Goal: Download file/media

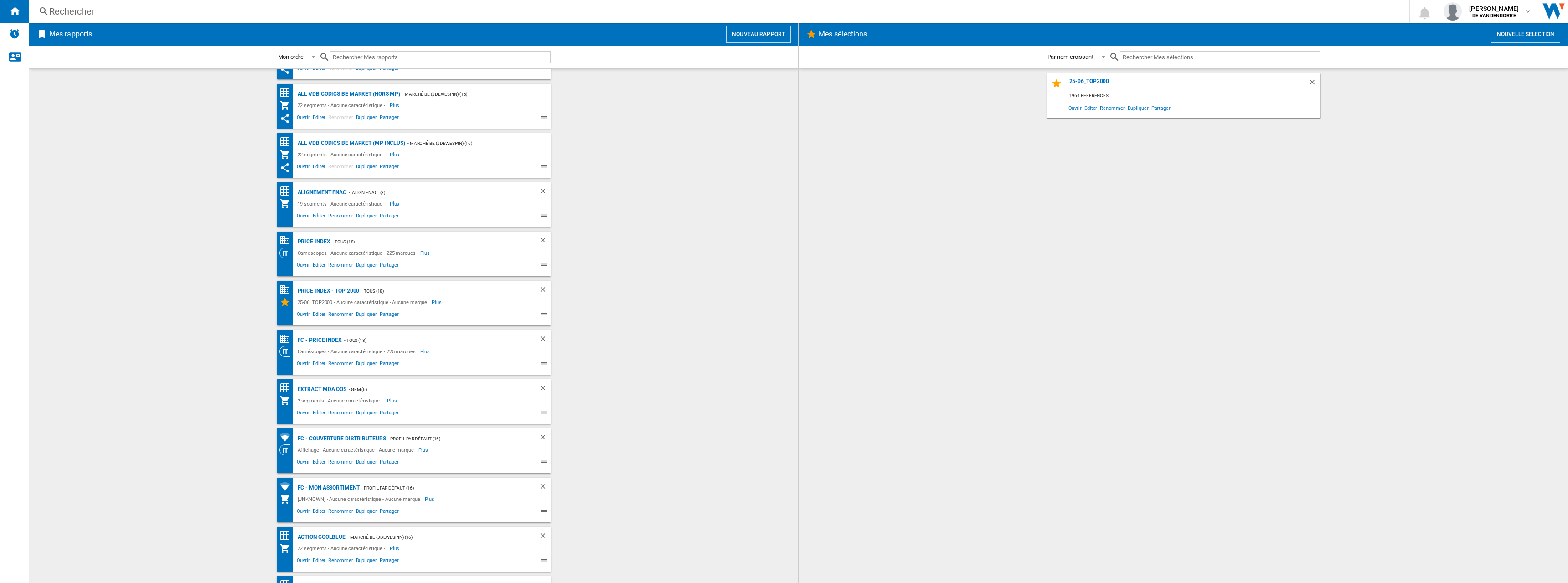
scroll to position [77, 0]
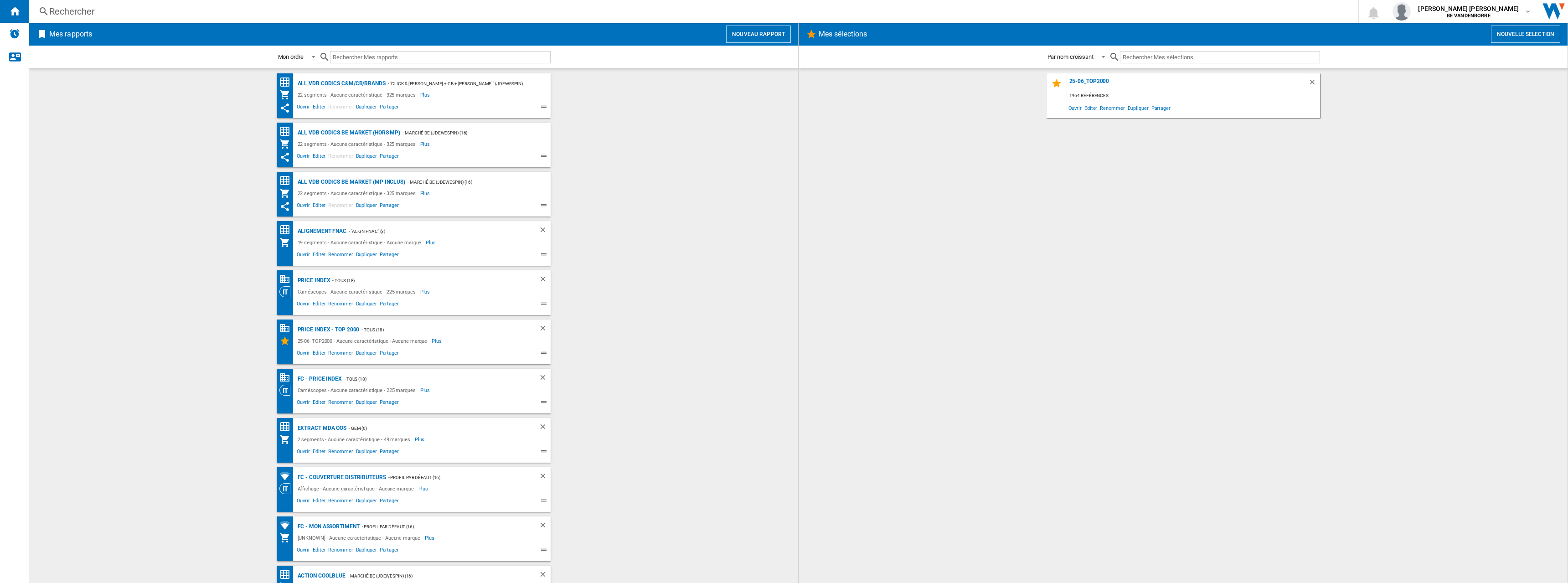
click at [357, 79] on div "ALL VDB CODICS C&M/CB/BRANDS" at bounding box center [340, 83] width 90 height 12
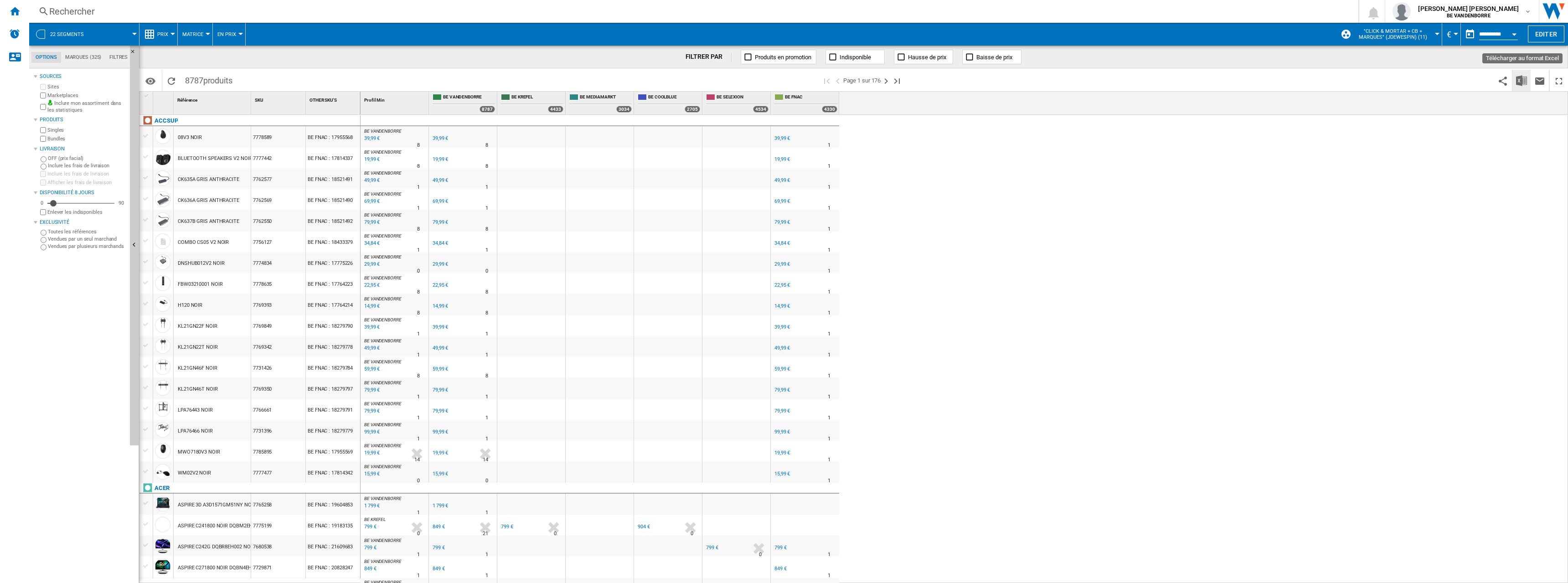
click at [1525, 77] on img "Télécharger au format Excel" at bounding box center [1522, 81] width 11 height 11
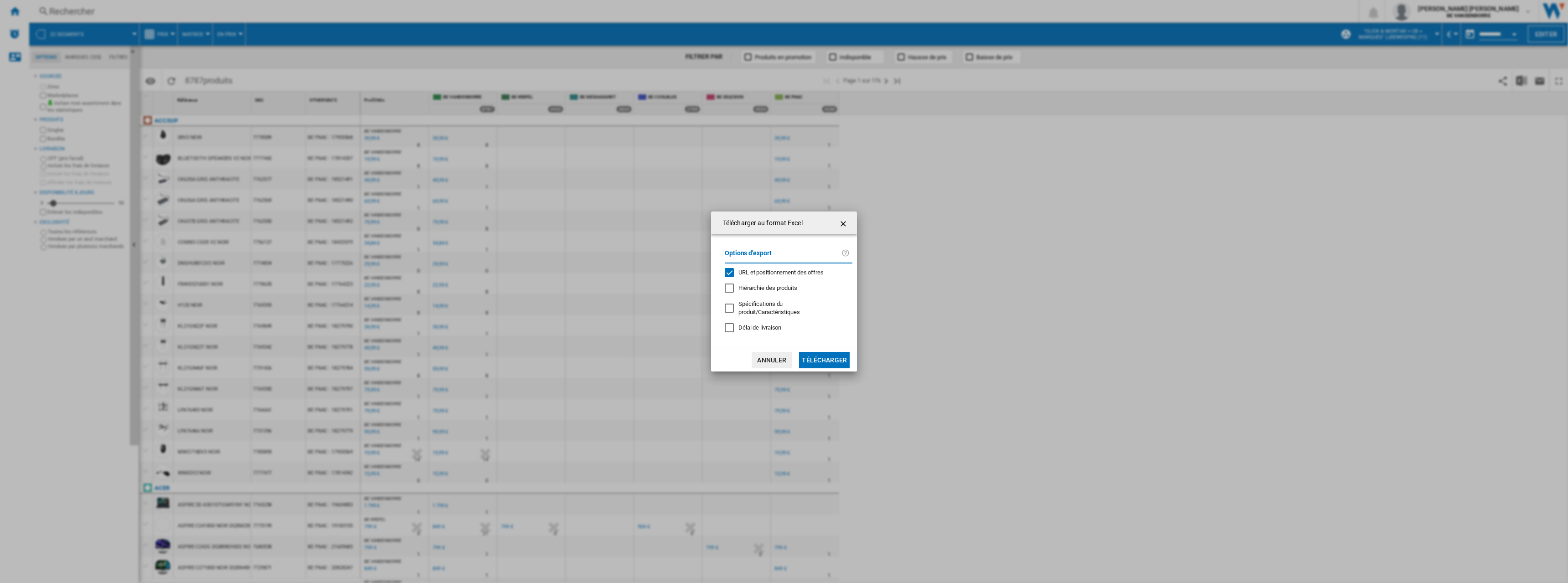
click at [751, 275] on span "URL et positionnement des offres" at bounding box center [781, 272] width 85 height 7
click at [841, 360] on button "Télécharger" at bounding box center [824, 360] width 51 height 16
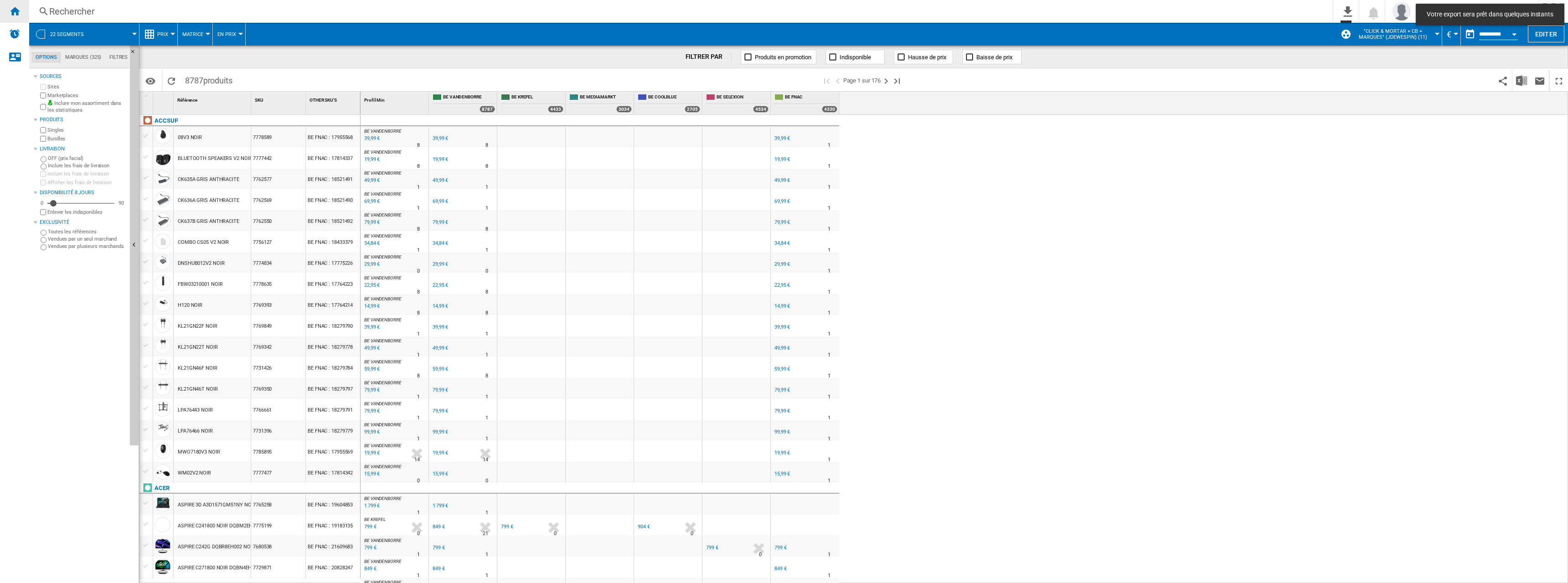
click at [22, 10] on div "Accueil" at bounding box center [15, 11] width 29 height 23
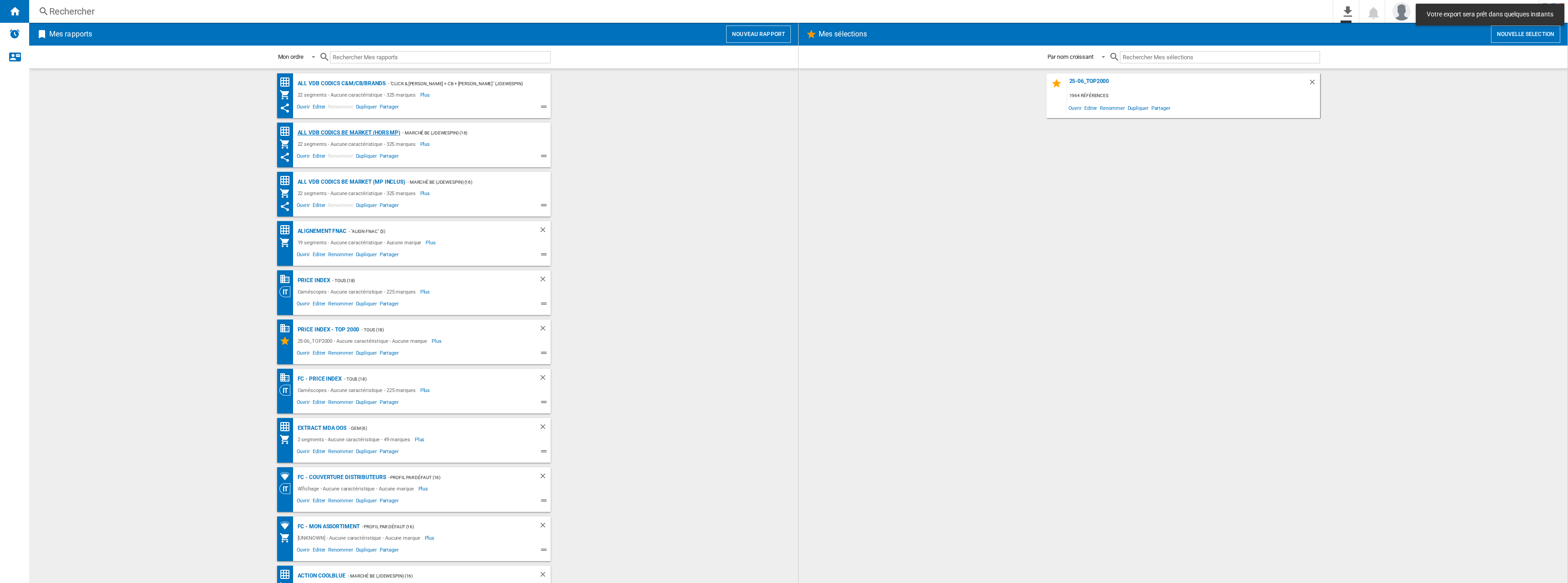
click at [358, 131] on div "ALL VDB CODICS BE MARKET (hors MP)" at bounding box center [348, 133] width 105 height 12
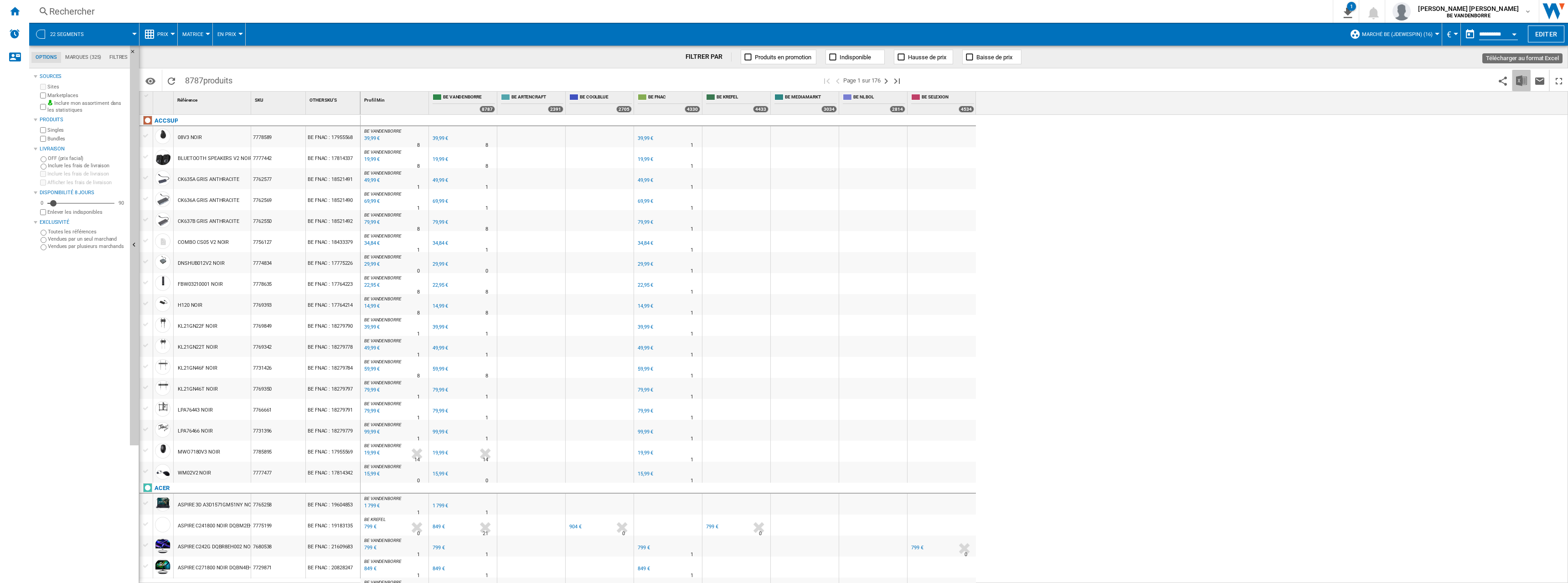
click at [1520, 87] on button "Télécharger au format Excel" at bounding box center [1522, 80] width 18 height 21
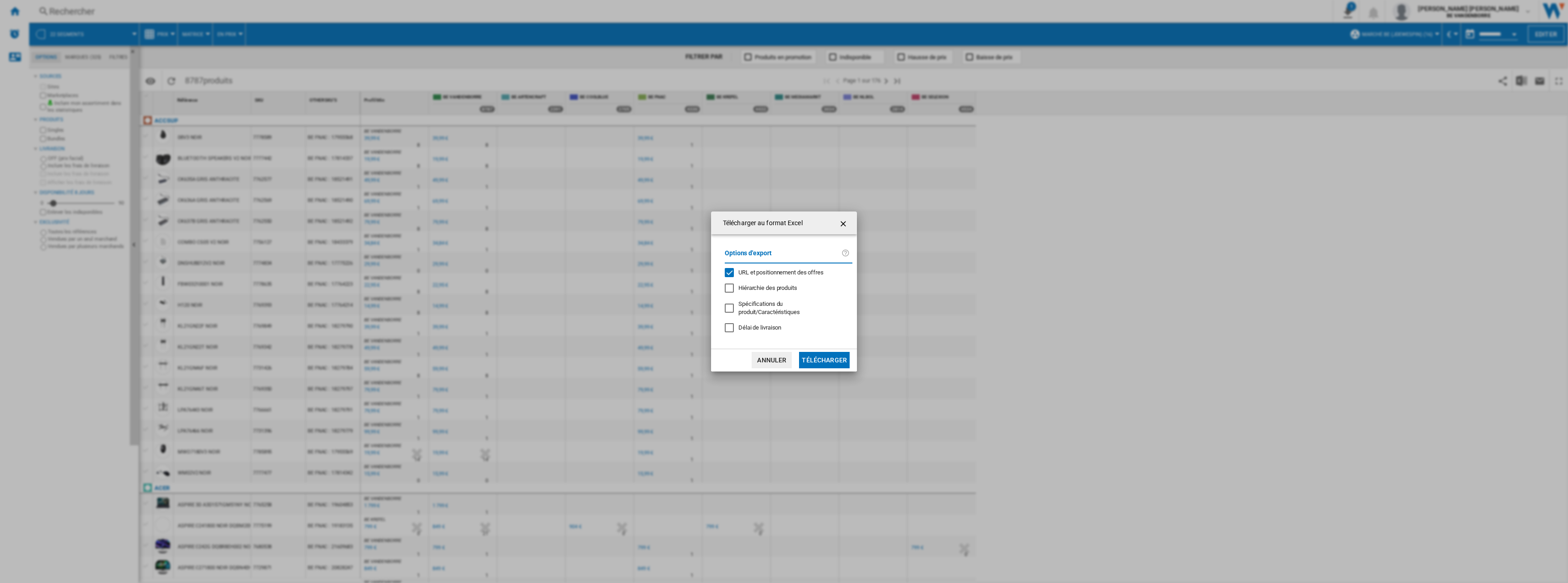
click at [783, 276] on span "URL et positionnement des offres" at bounding box center [781, 272] width 85 height 7
click at [826, 352] on button "Télécharger" at bounding box center [824, 360] width 51 height 16
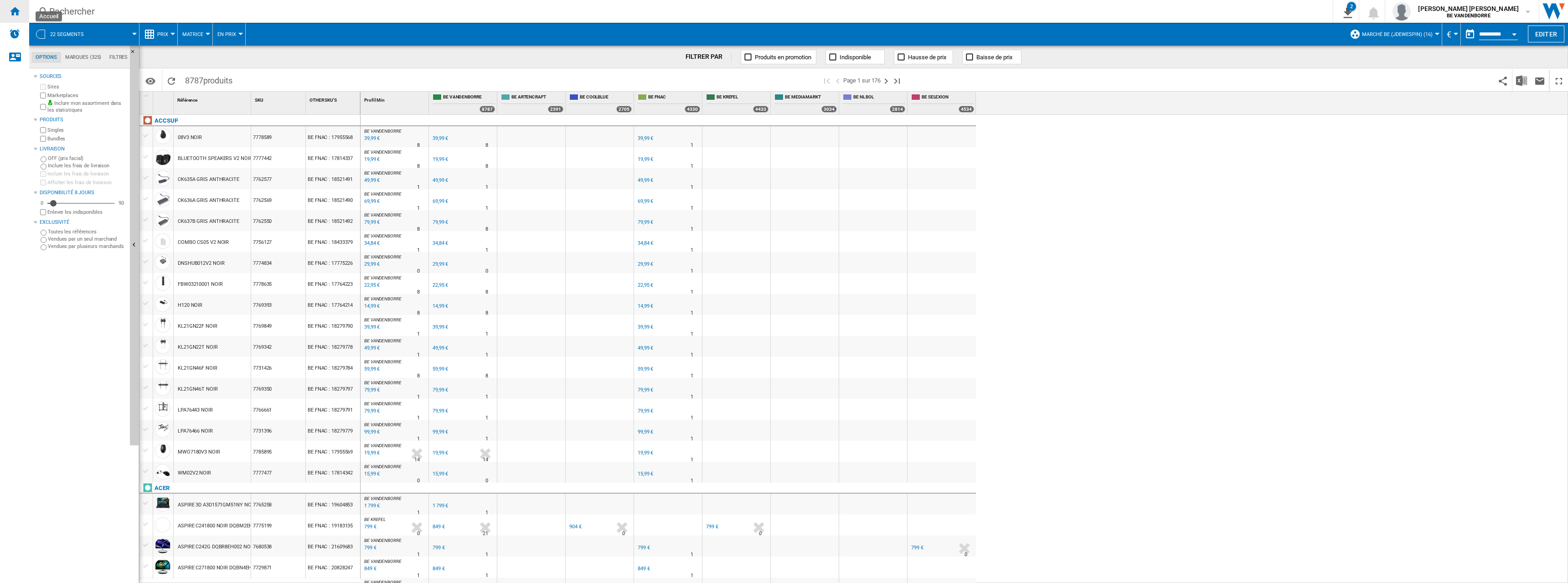
click at [9, 7] on div "Accueil" at bounding box center [15, 11] width 29 height 23
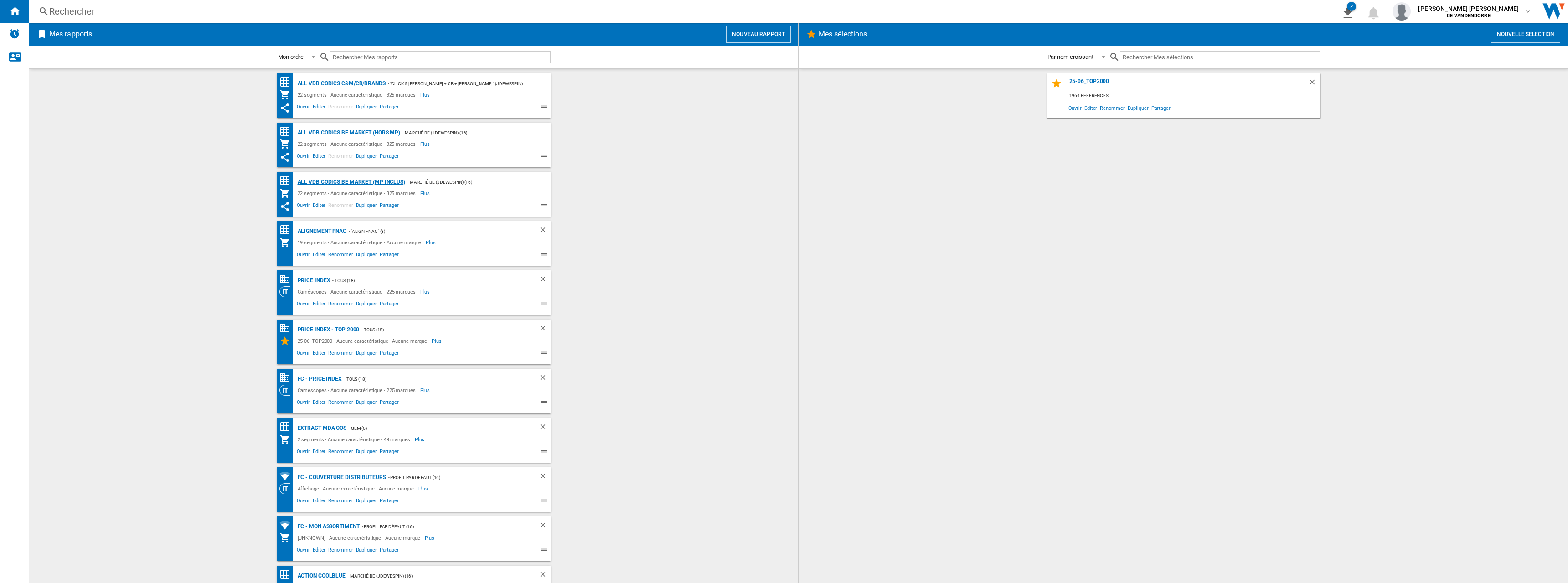
click at [361, 182] on div "ALL VDB CODICS BE MARKET (MP inclus)" at bounding box center [350, 182] width 110 height 12
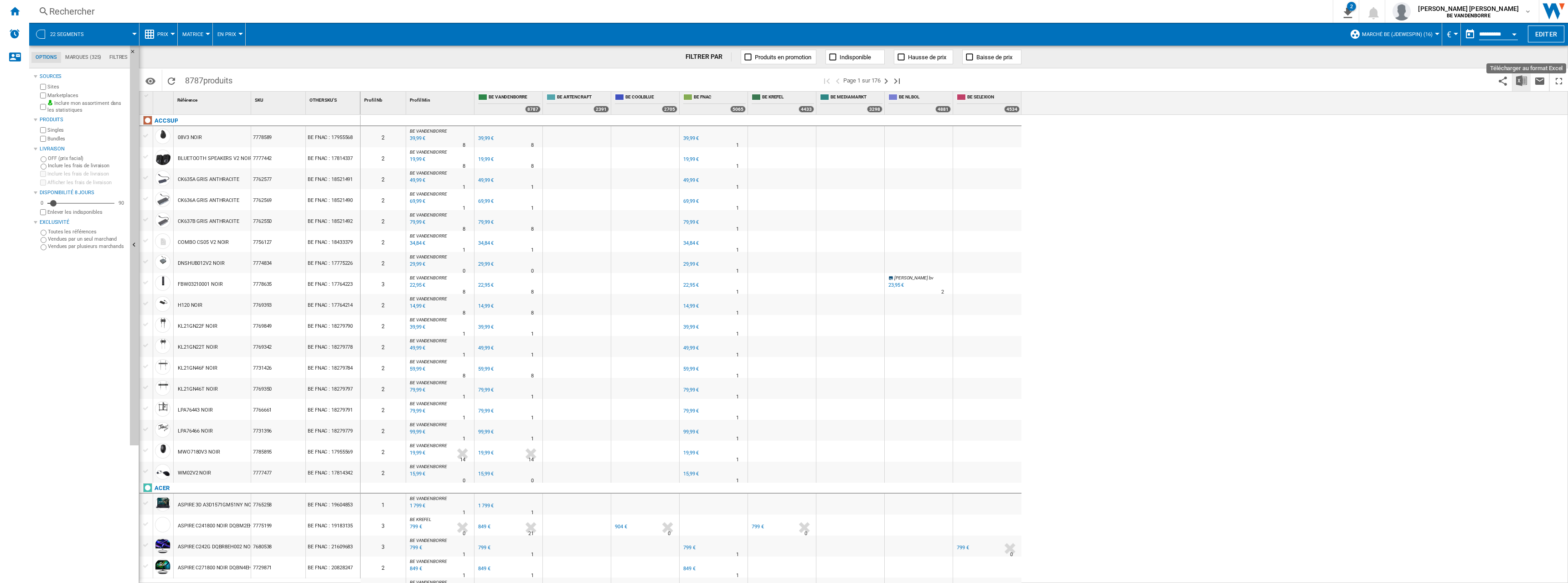
click at [1524, 80] on img "Télécharger au format Excel" at bounding box center [1522, 81] width 11 height 11
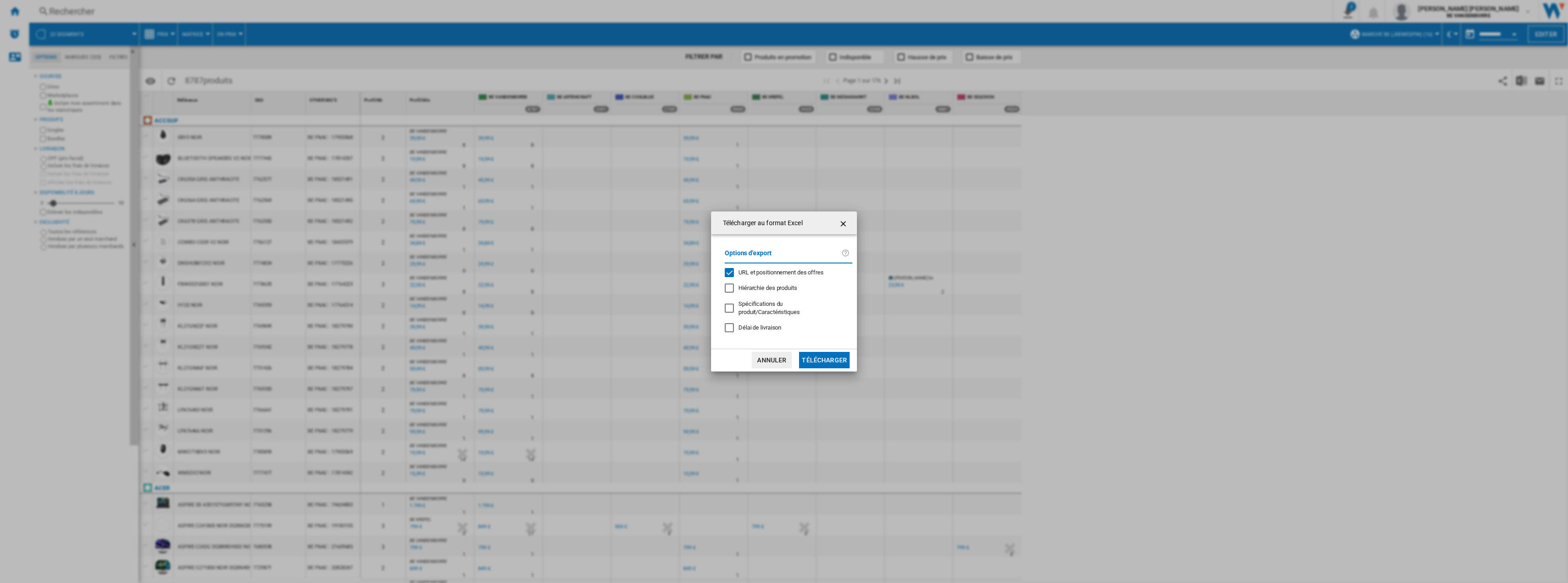
click at [767, 281] on div "Options d'export URL et positionnement des offres Hiérarchie des produits Spéci…" at bounding box center [788, 291] width 137 height 96
click at [774, 276] on span "URL et positionnement des offres" at bounding box center [781, 272] width 85 height 7
click at [815, 352] on button "Télécharger" at bounding box center [824, 360] width 51 height 16
